Goal: Task Accomplishment & Management: Manage account settings

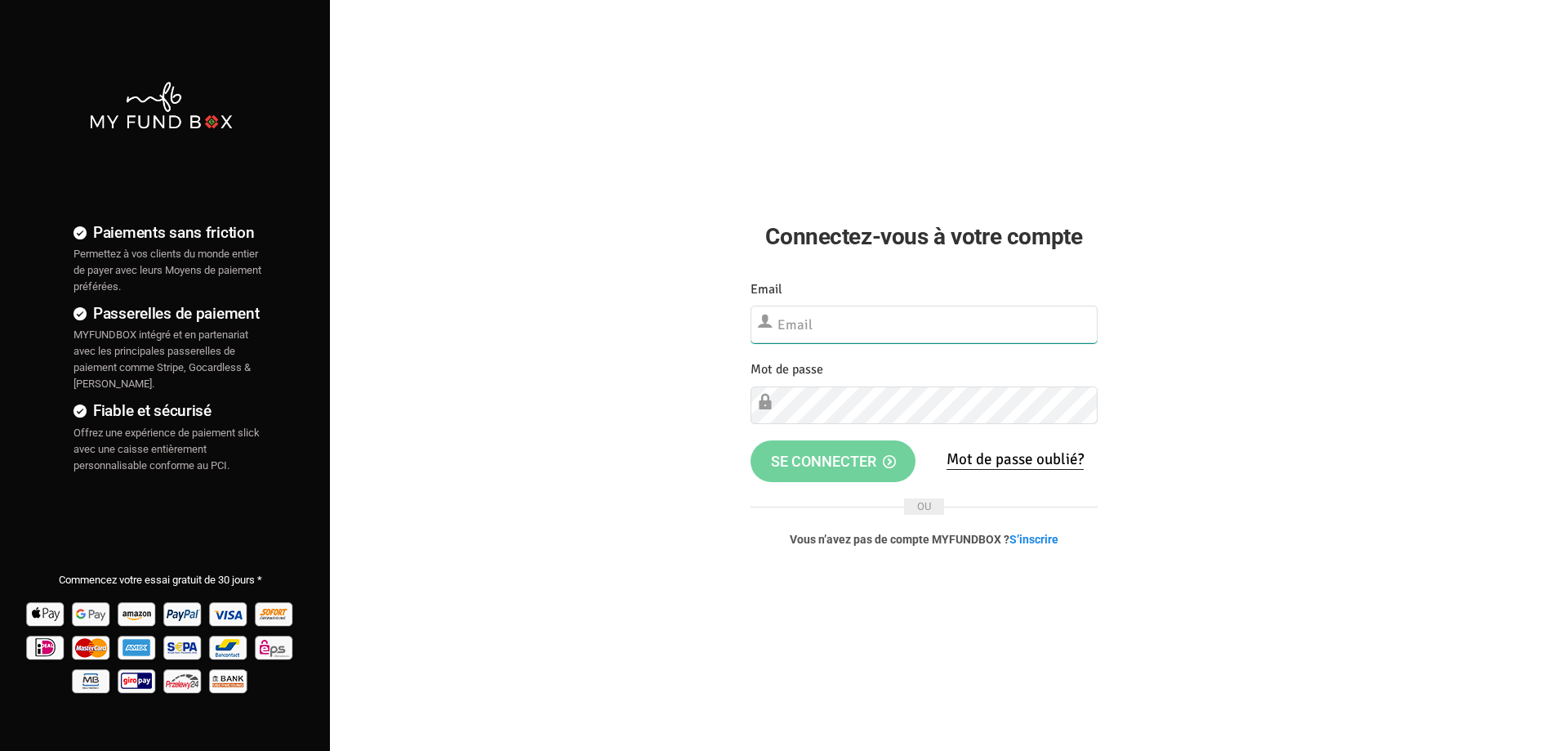
click at [879, 327] on input "text" at bounding box center [924, 324] width 347 height 37
type input "[EMAIL_ADDRESS][DOMAIN_NAME]"
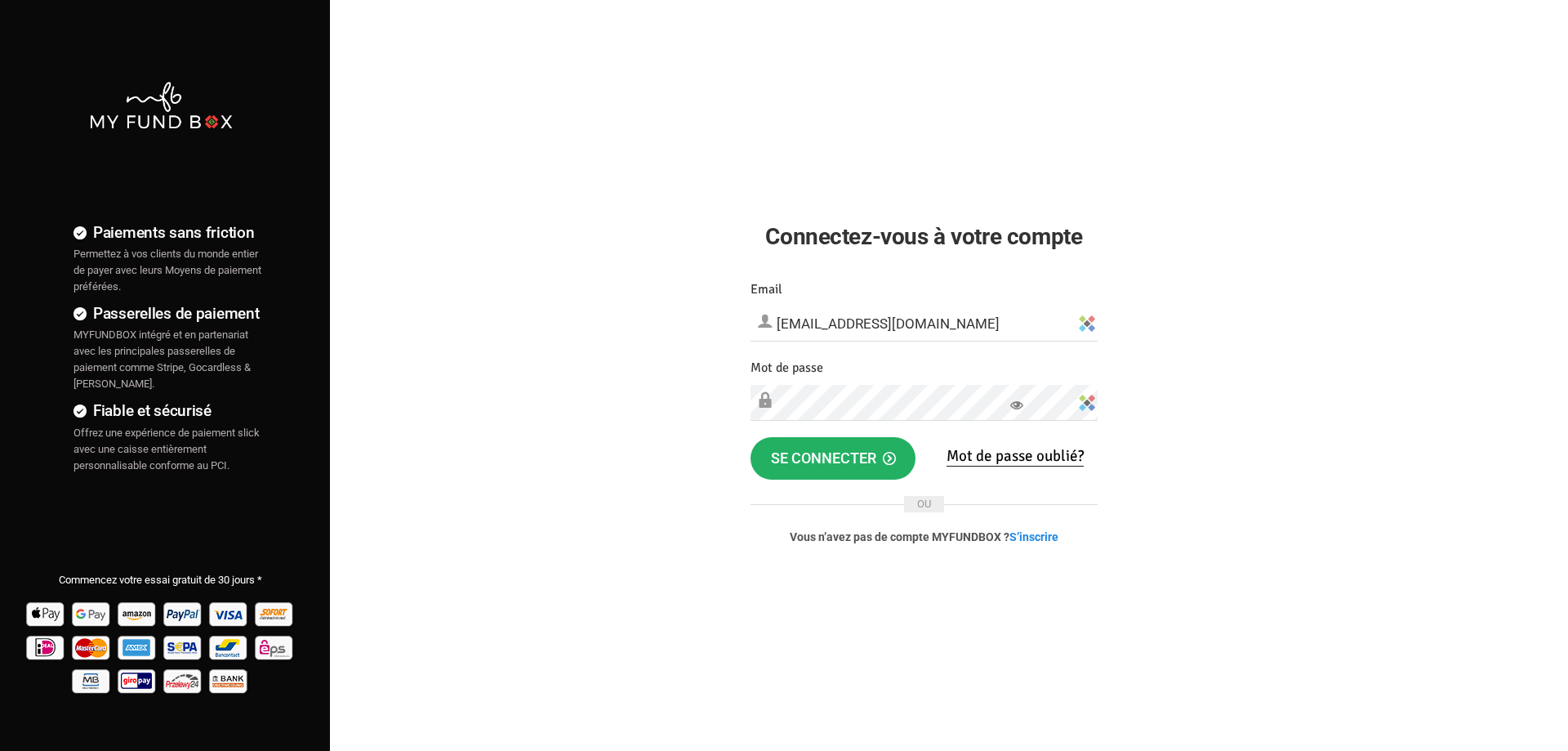
click at [791, 457] on span "se connecter" at bounding box center [833, 457] width 125 height 17
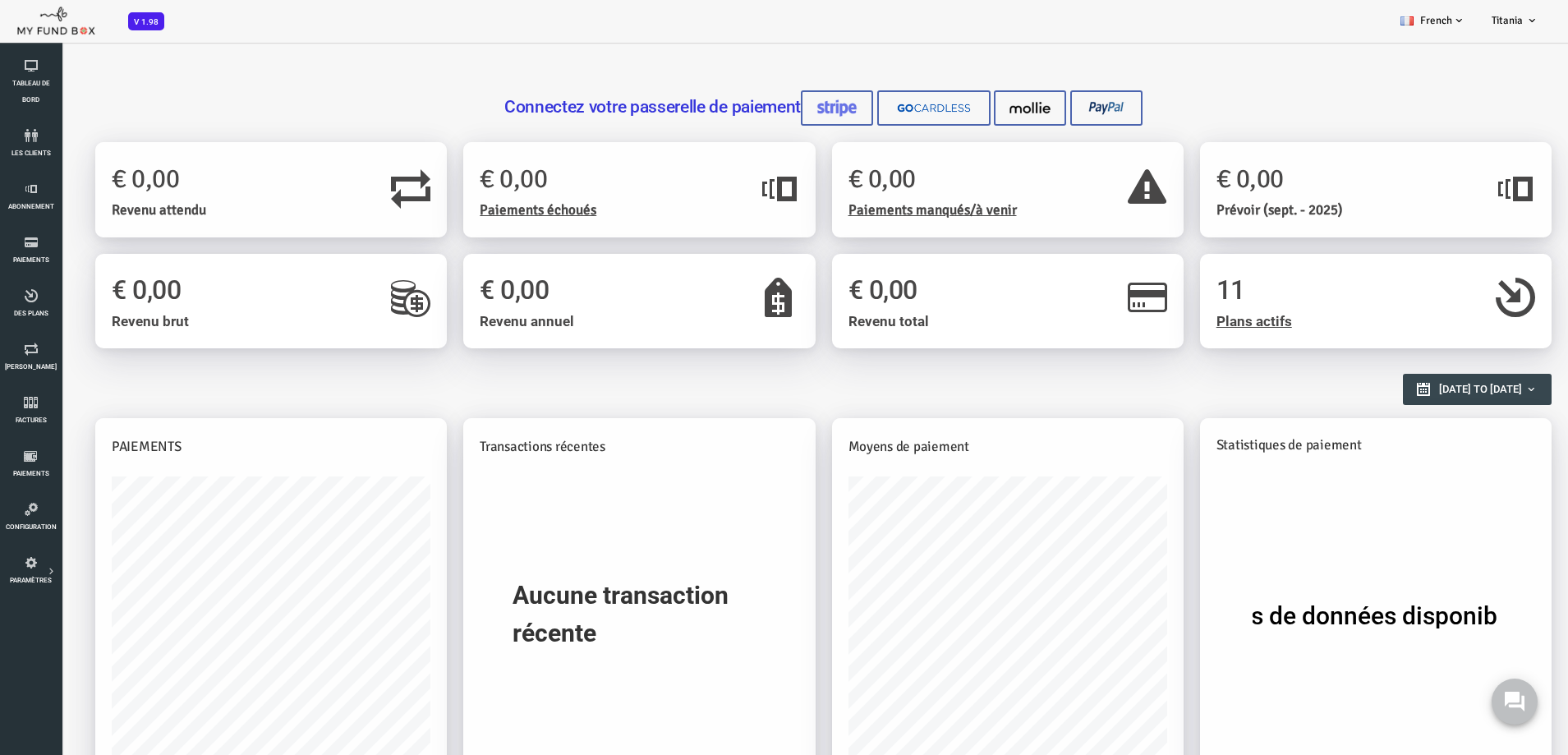
click at [1190, 46] on div "Connectez votre passerelle de paiement Créer un [PERSON_NAME] Créer Mode de pai…" at bounding box center [753, 623] width 1506 height 1165
click at [139, 17] on span "V 1.98" at bounding box center [146, 21] width 36 height 18
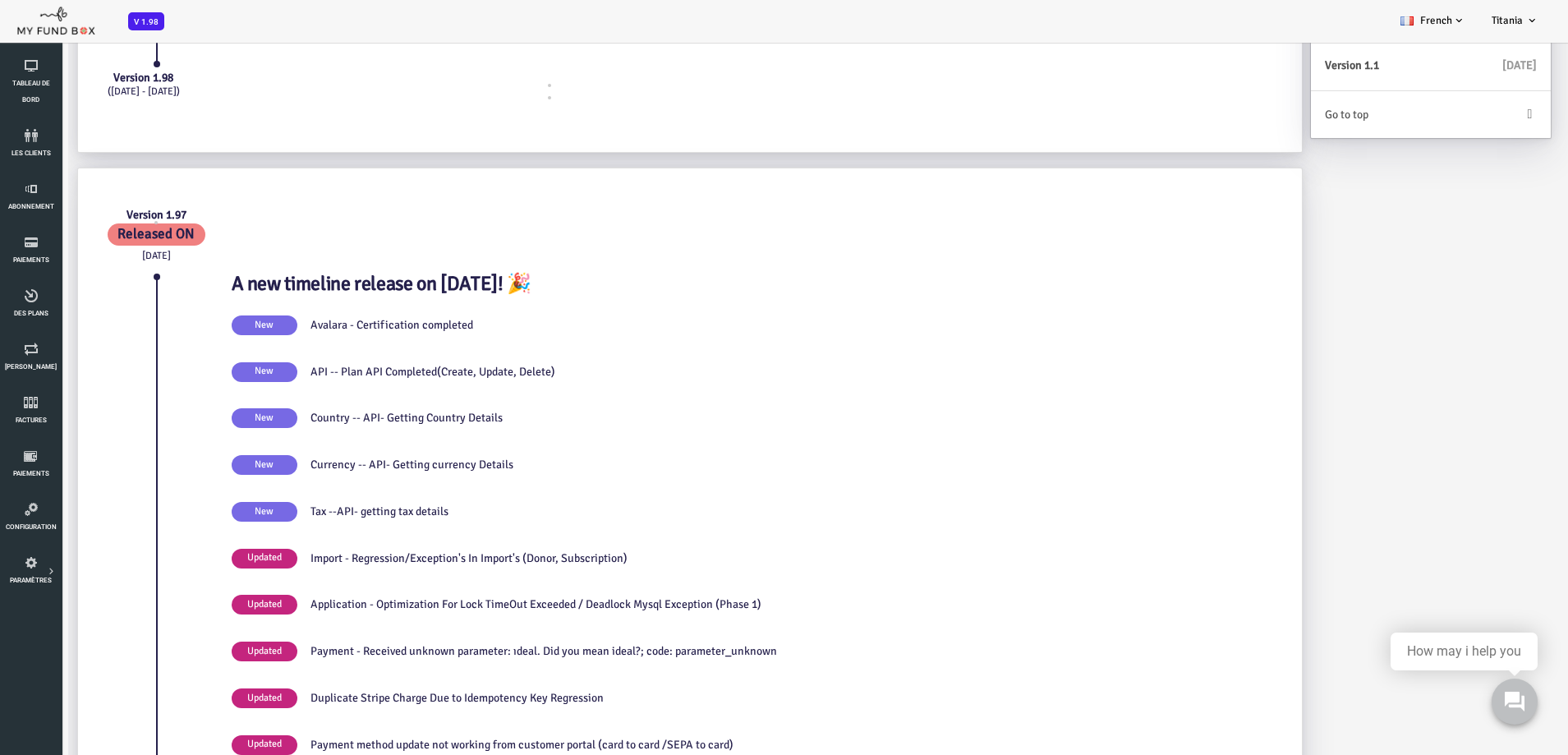
scroll to position [657, 0]
